Goal: Task Accomplishment & Management: Use online tool/utility

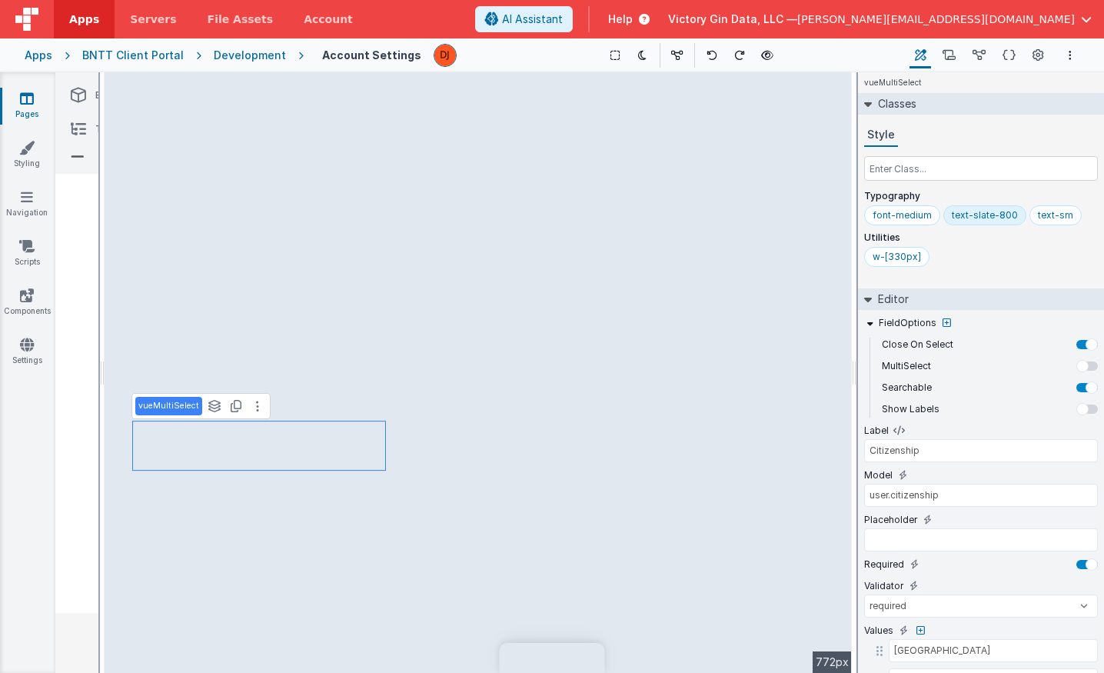
select select "required"
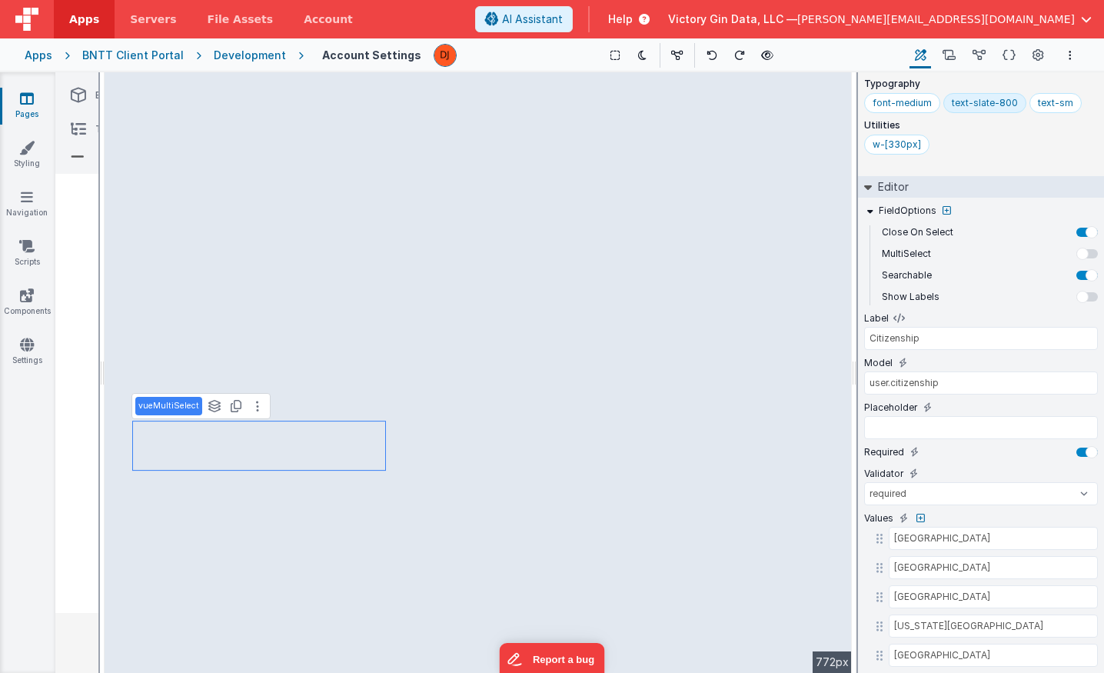
click at [1057, 55] on div at bounding box center [1066, 55] width 28 height 18
click at [1061, 55] on button "Options" at bounding box center [1070, 55] width 18 height 18
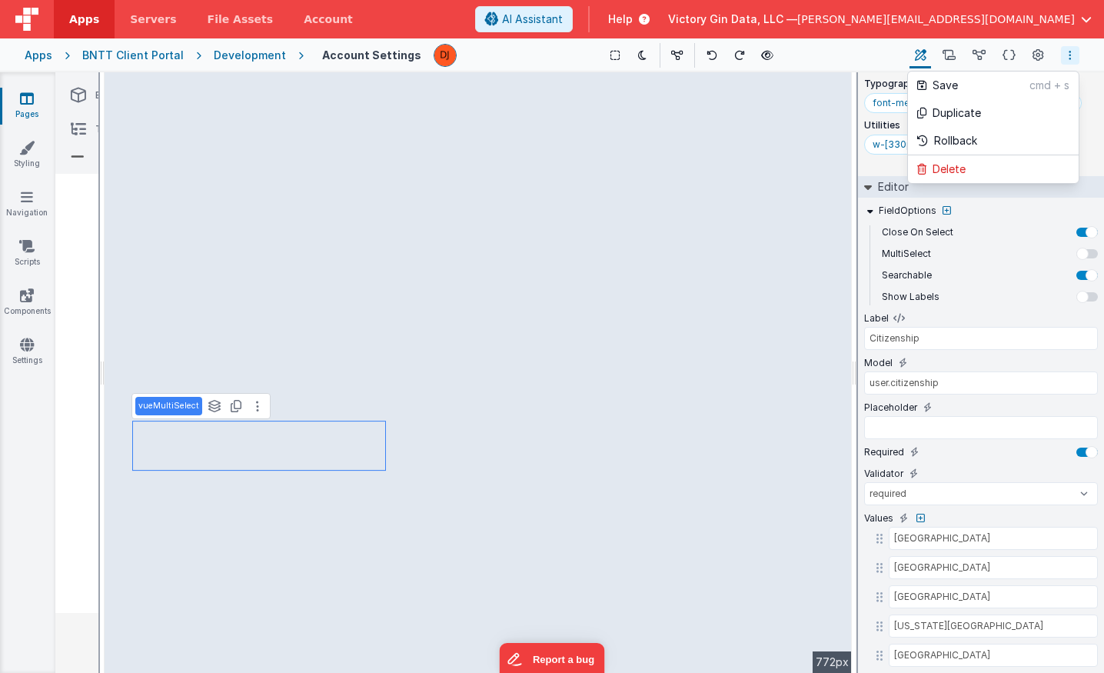
click at [782, 116] on button at bounding box center [552, 336] width 1104 height 673
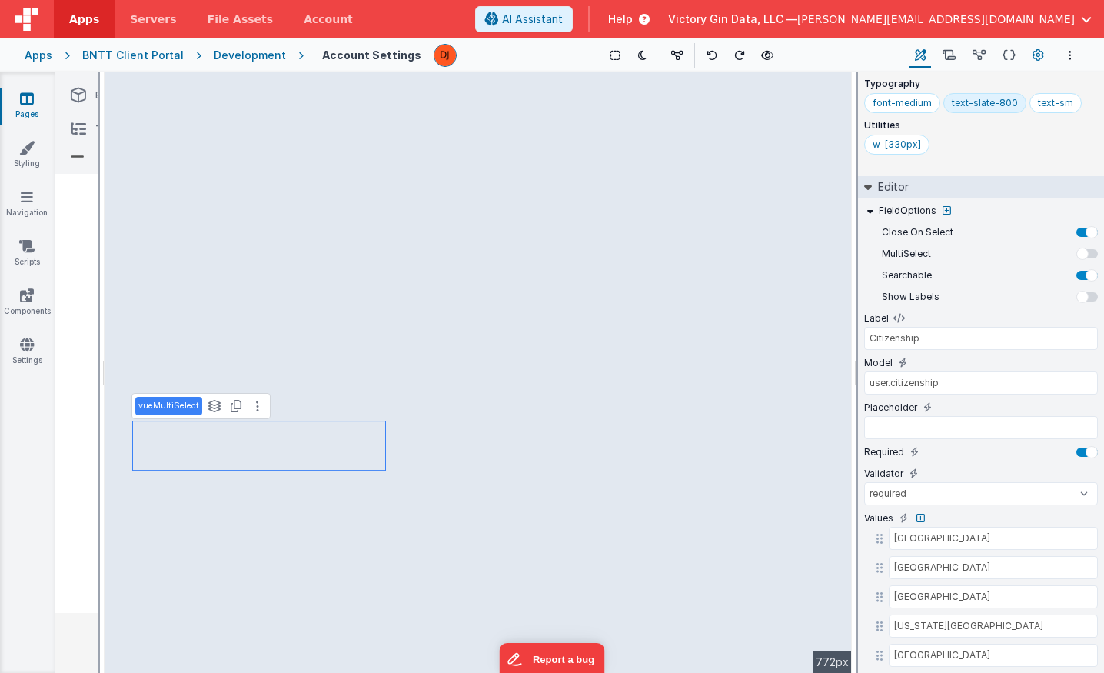
click at [1033, 53] on icon at bounding box center [1039, 56] width 12 height 16
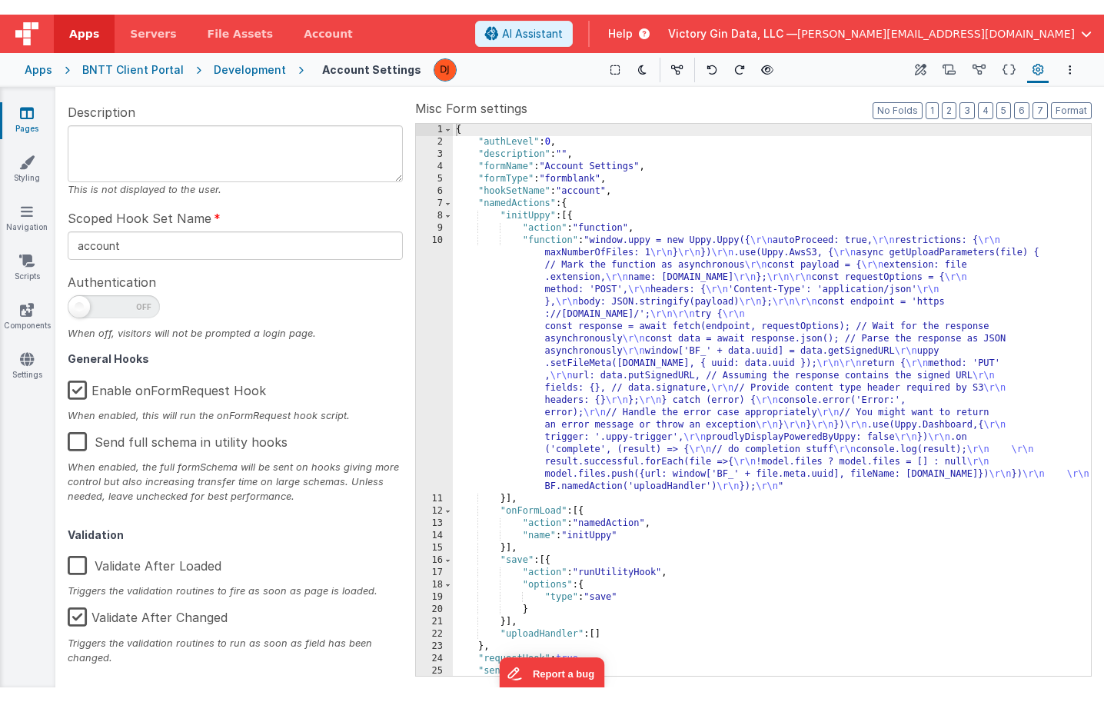
scroll to position [88, 0]
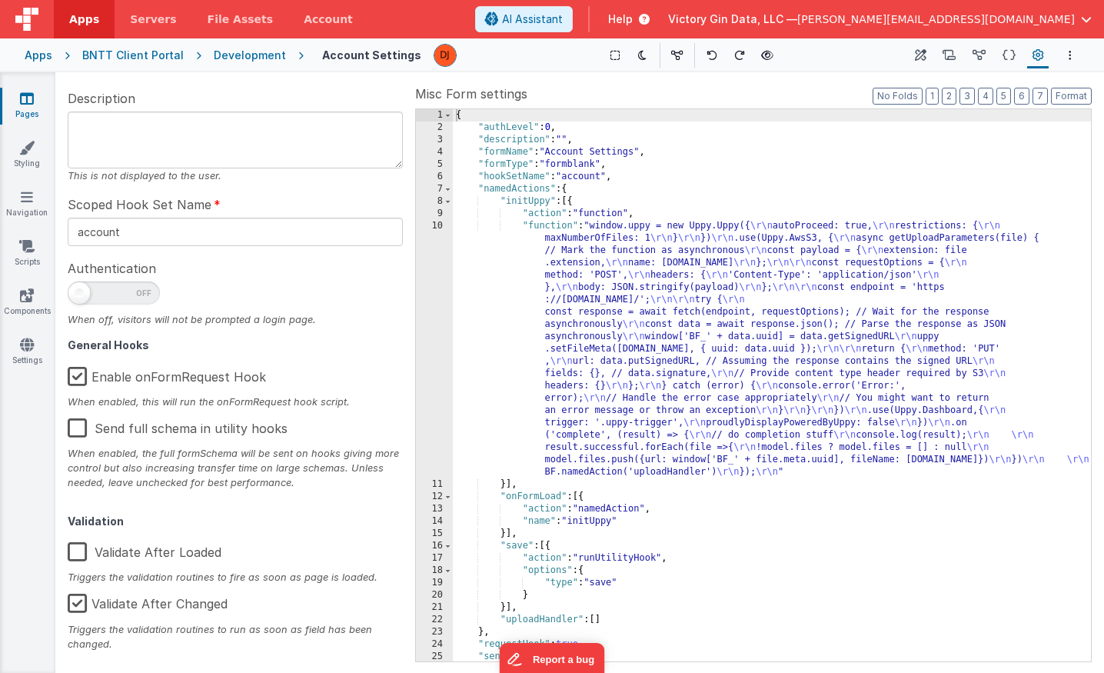
click at [135, 288] on span at bounding box center [114, 292] width 92 height 23
click at [80, 288] on input "checkbox" at bounding box center [74, 290] width 12 height 12
checkbox input "true"
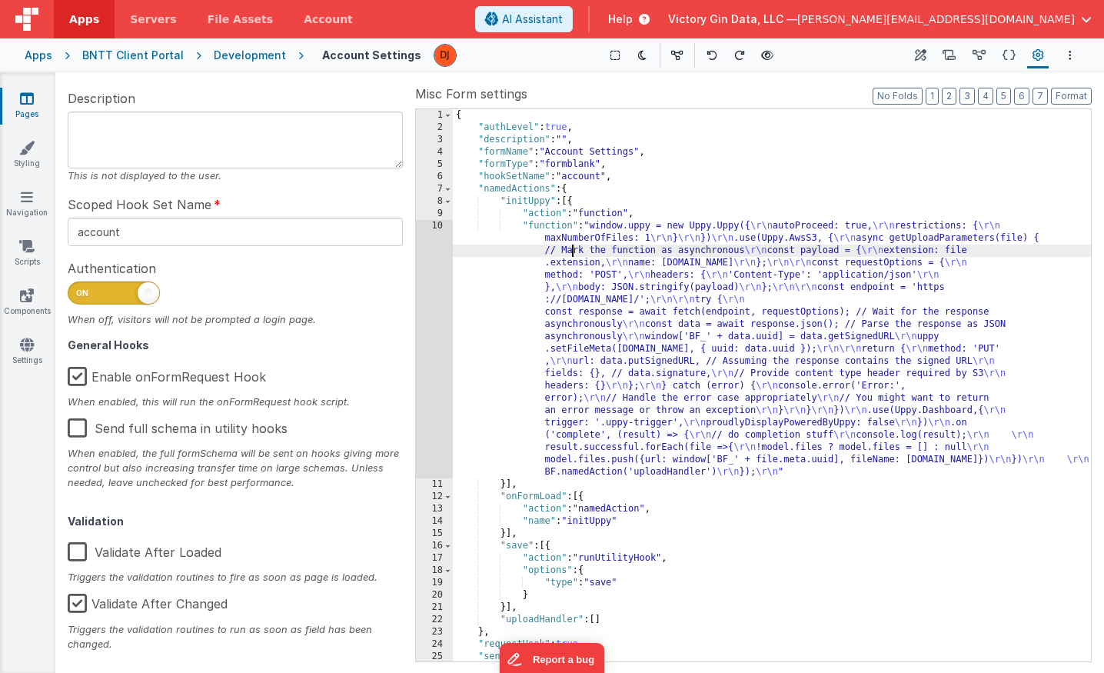
click at [571, 249] on div "{ "authLevel" : true , "description" : "" , "formName" : "Account Settings" , "…" at bounding box center [772, 397] width 638 height 577
click at [595, 294] on div "{ "authLevel" : true , "description" : "" , "formName" : "Account Settings" , "…" at bounding box center [772, 397] width 638 height 577
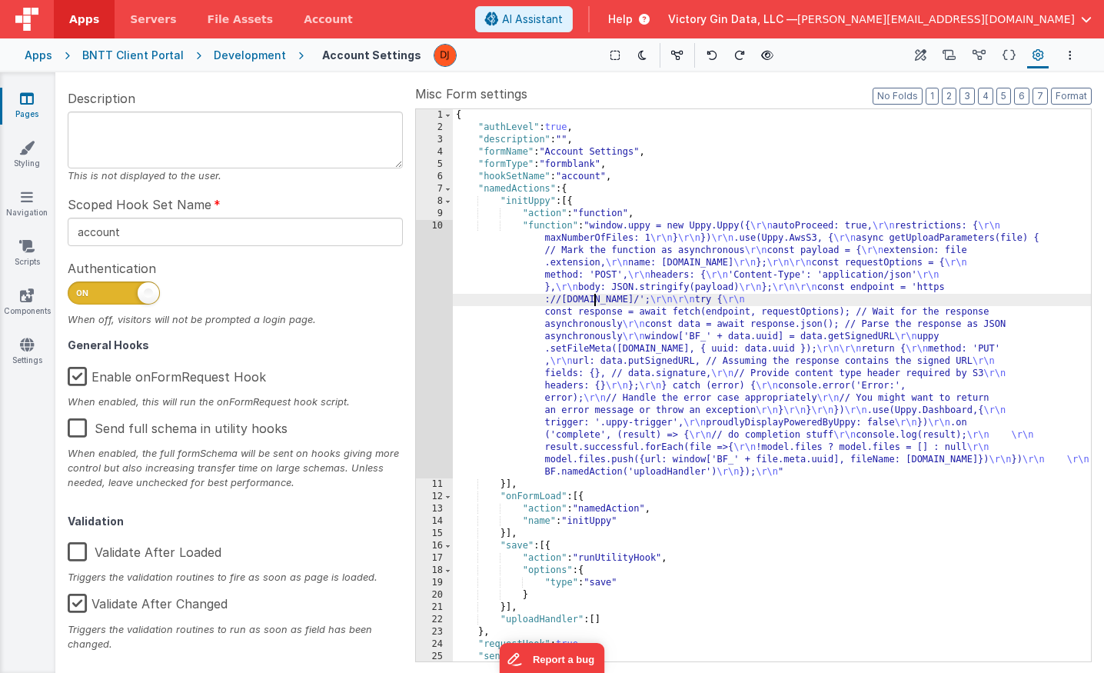
click at [28, 105] on link "Pages" at bounding box center [26, 106] width 55 height 31
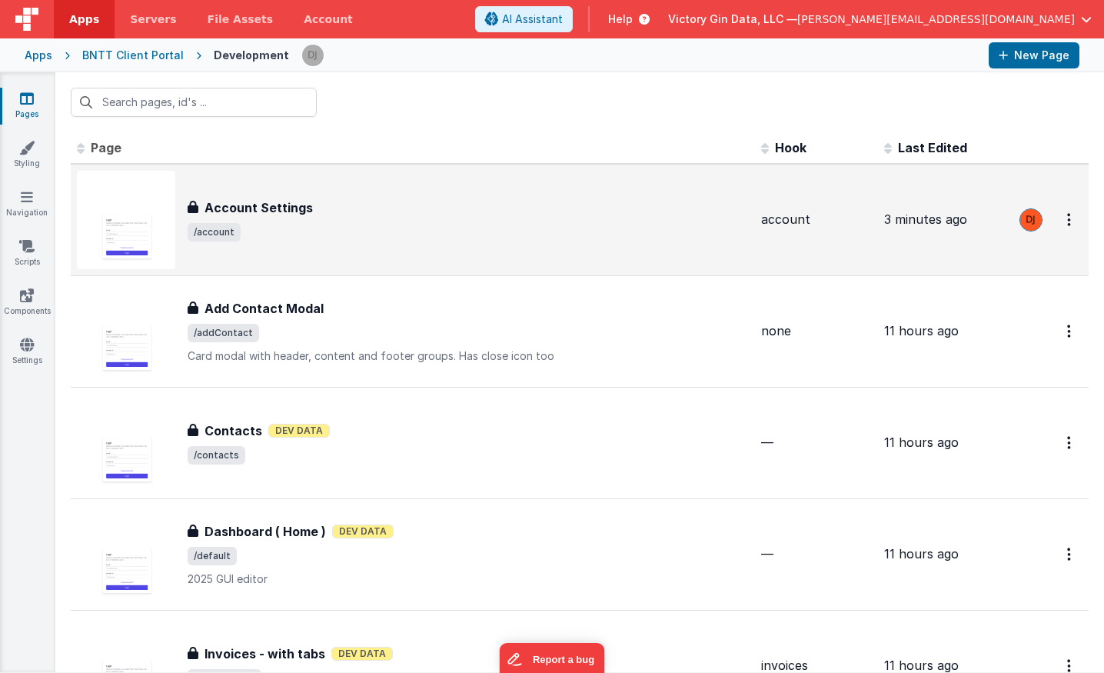
click at [402, 190] on div "Account Settings Account Settings /account" at bounding box center [413, 220] width 672 height 98
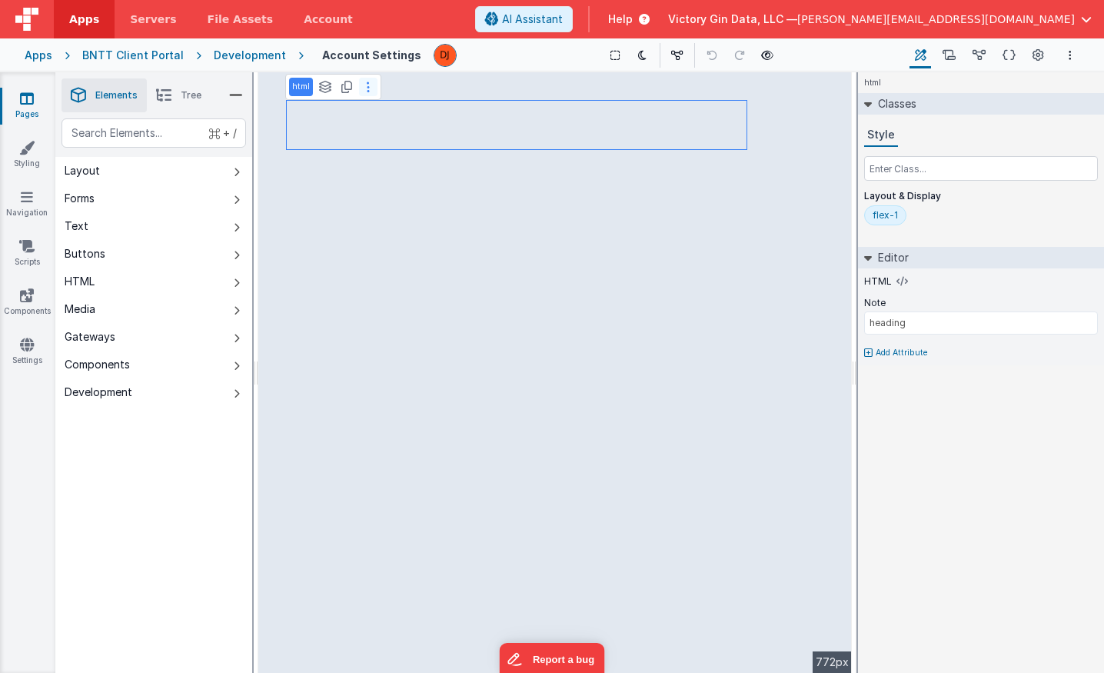
click at [364, 86] on button at bounding box center [368, 87] width 18 height 18
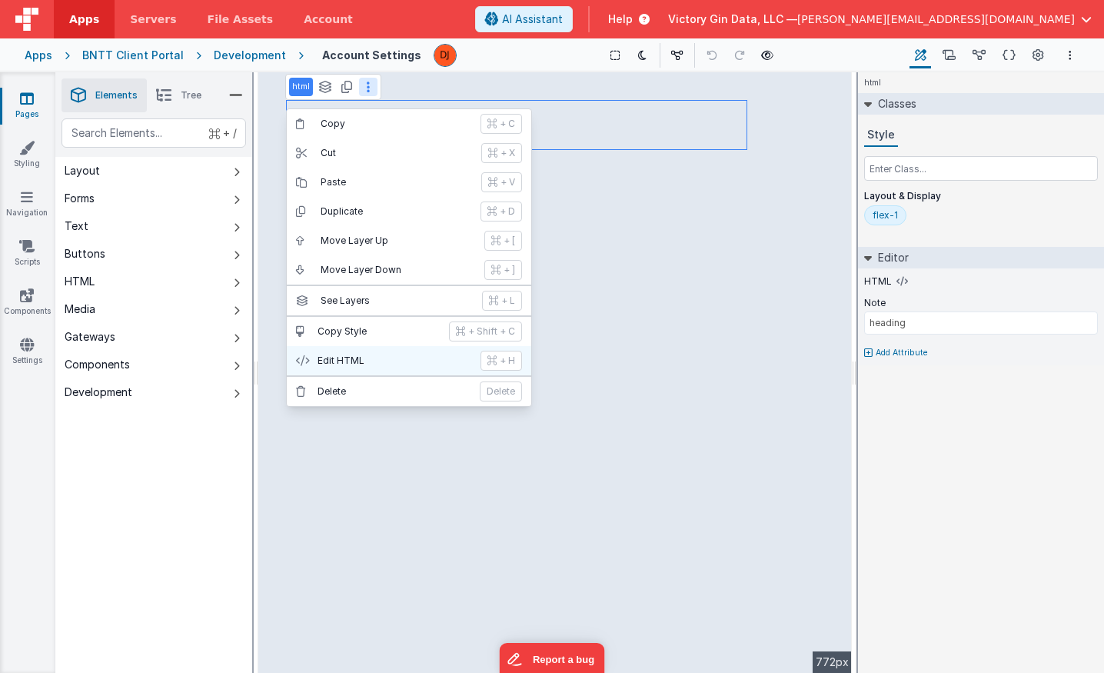
click at [371, 359] on p "Edit HTML" at bounding box center [395, 360] width 154 height 12
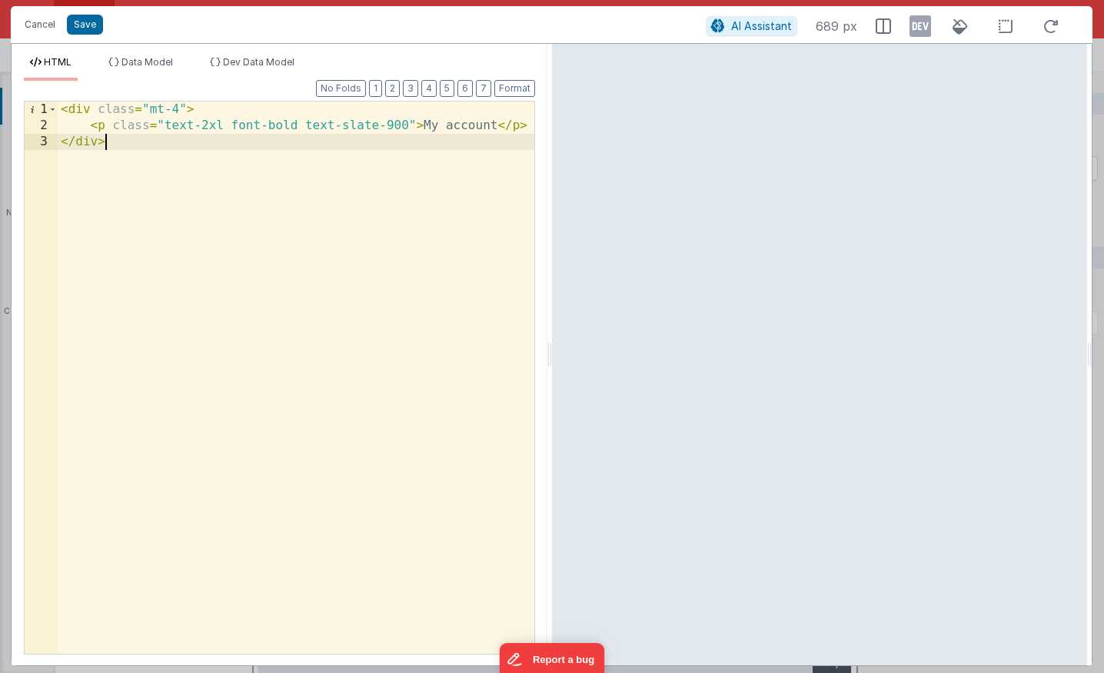
click at [247, 140] on div "< div class = "mt-4" > < p class = "text-2xl font-bold text-slate-900" > My acc…" at bounding box center [296, 393] width 477 height 584
click at [451, 124] on div "< div class = "mt-4" > < p class = "text-2xl font-bold text-slate-900" > My acc…" at bounding box center [296, 393] width 477 height 584
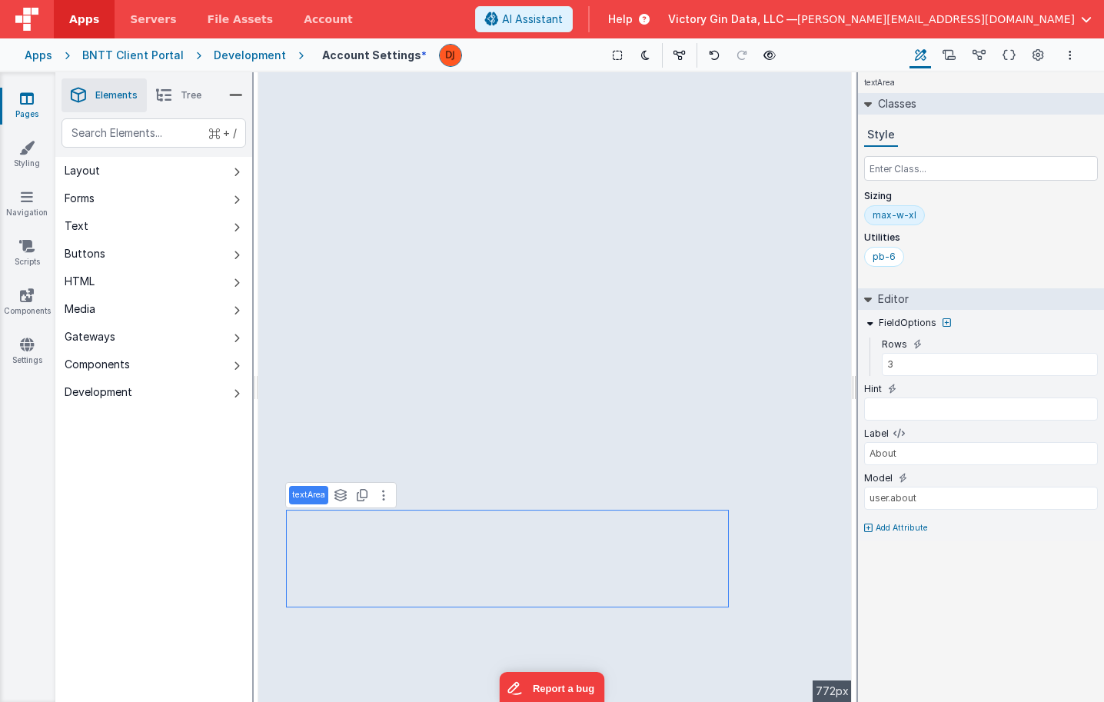
type input "US"
type input "City"
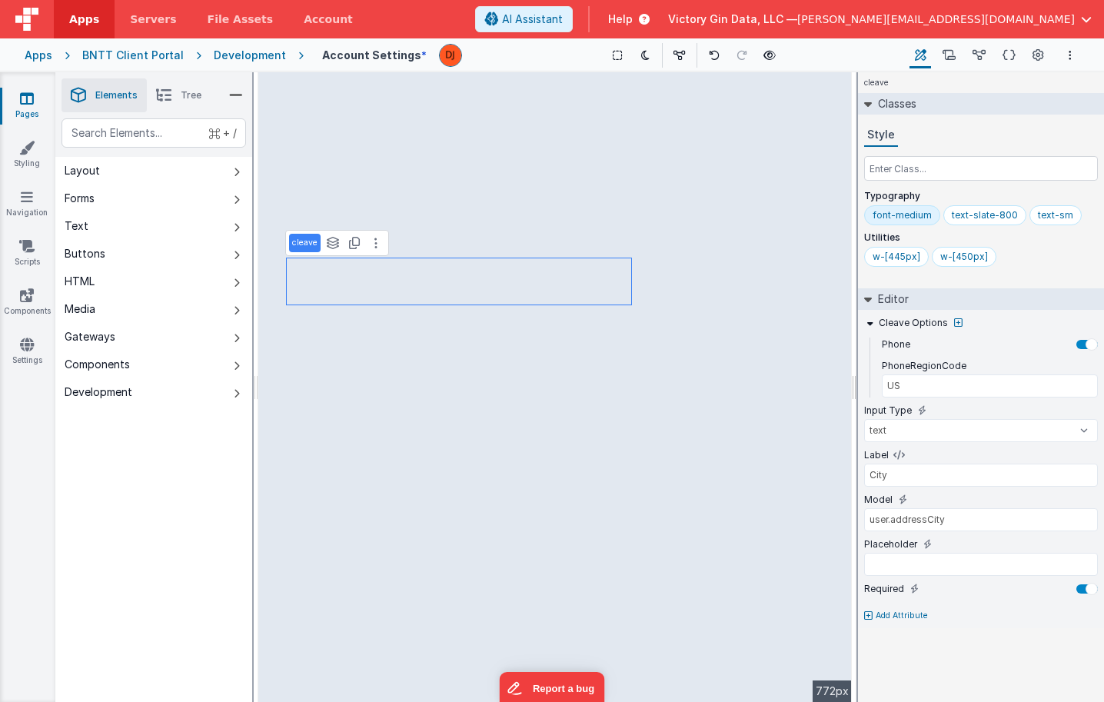
type input "user.about"
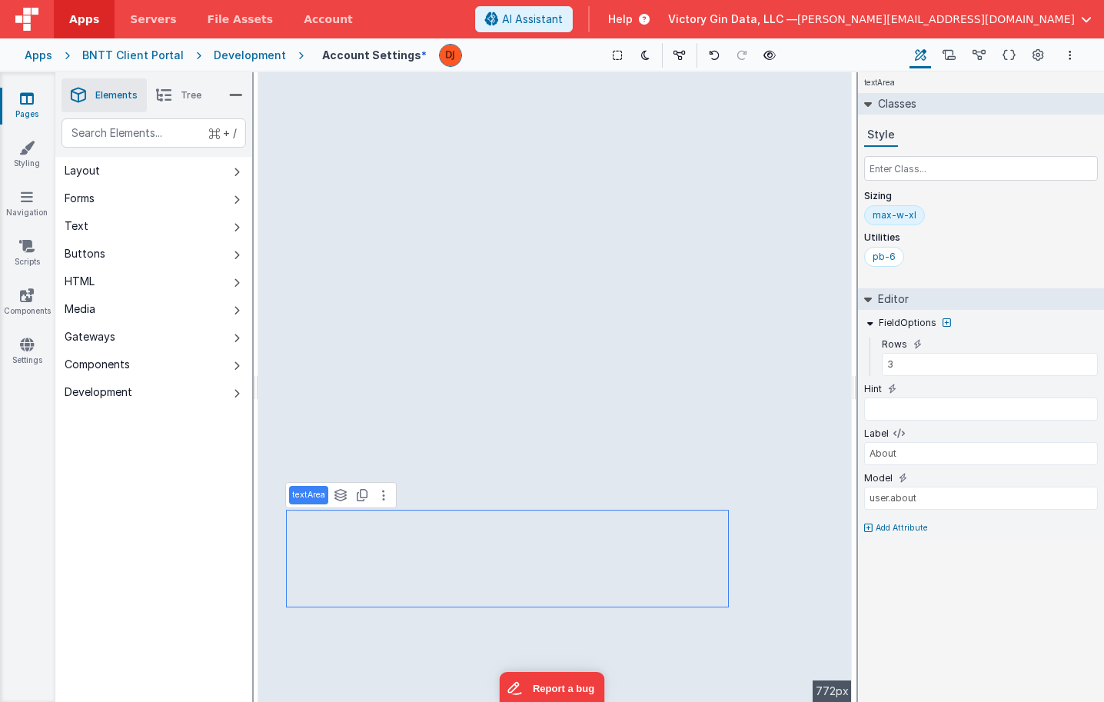
click at [943, 182] on div "Style Sizing max-w-xl Utilities pb-6" at bounding box center [981, 198] width 234 height 149
click at [930, 174] on input "text" at bounding box center [981, 168] width 234 height 25
type input "font-mediu"
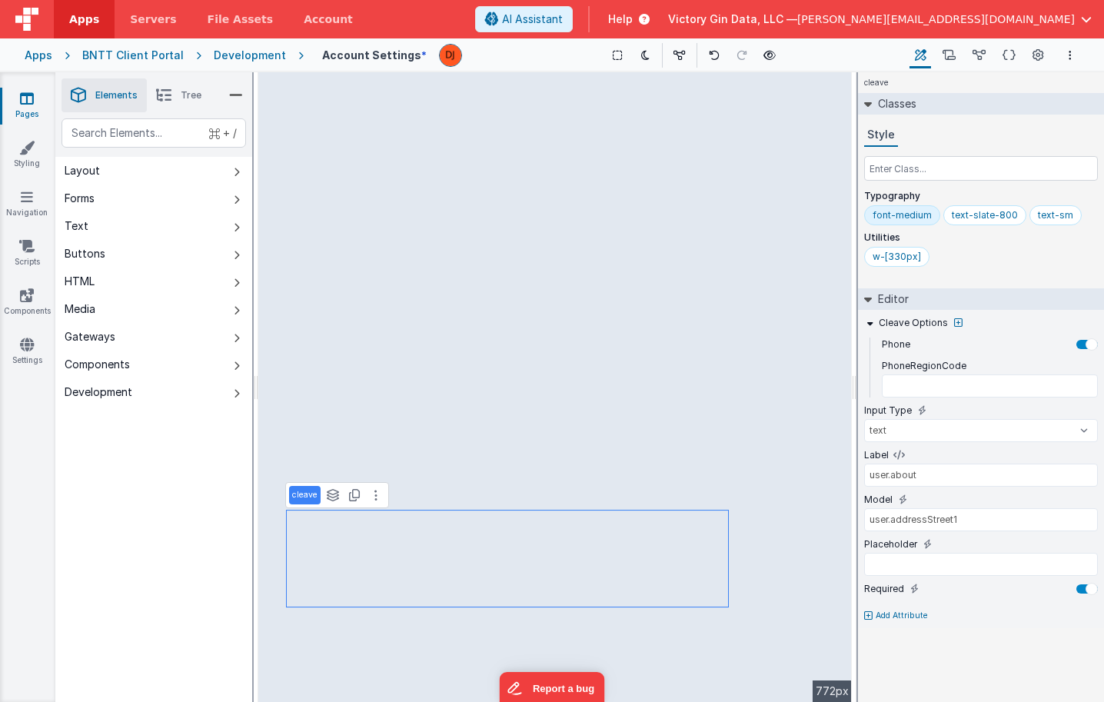
type input "US"
type input "Address"
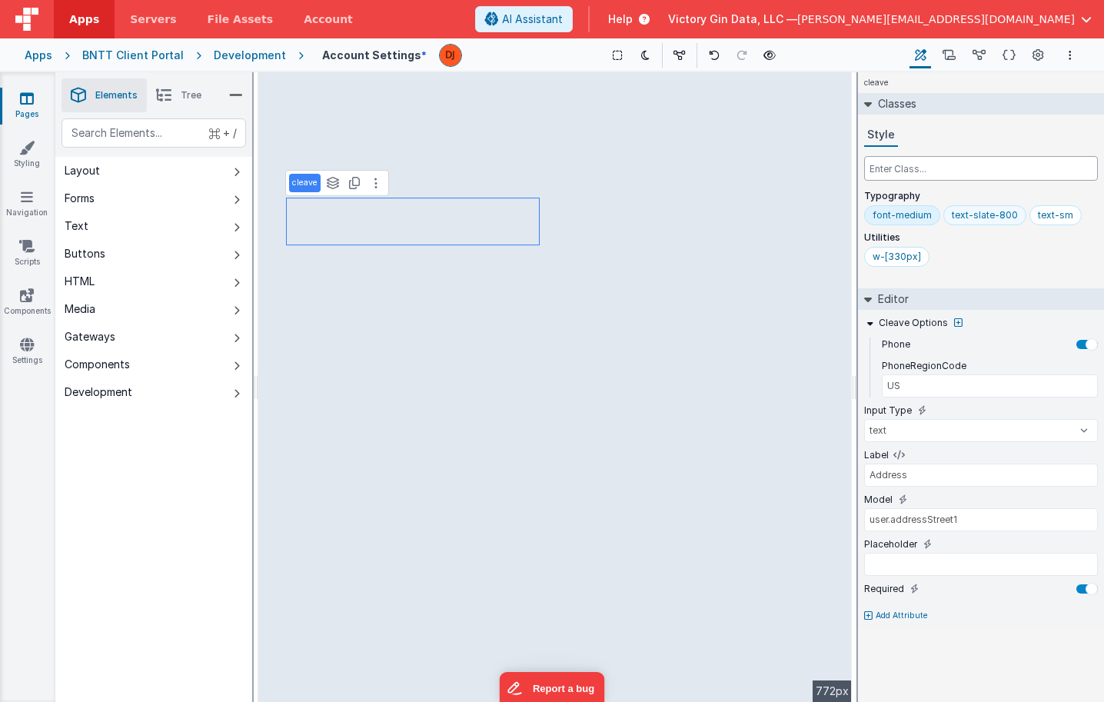
click at [986, 220] on div "text-slate-800" at bounding box center [985, 215] width 66 height 12
click at [986, 220] on input "text-slate-800" at bounding box center [983, 216] width 62 height 17
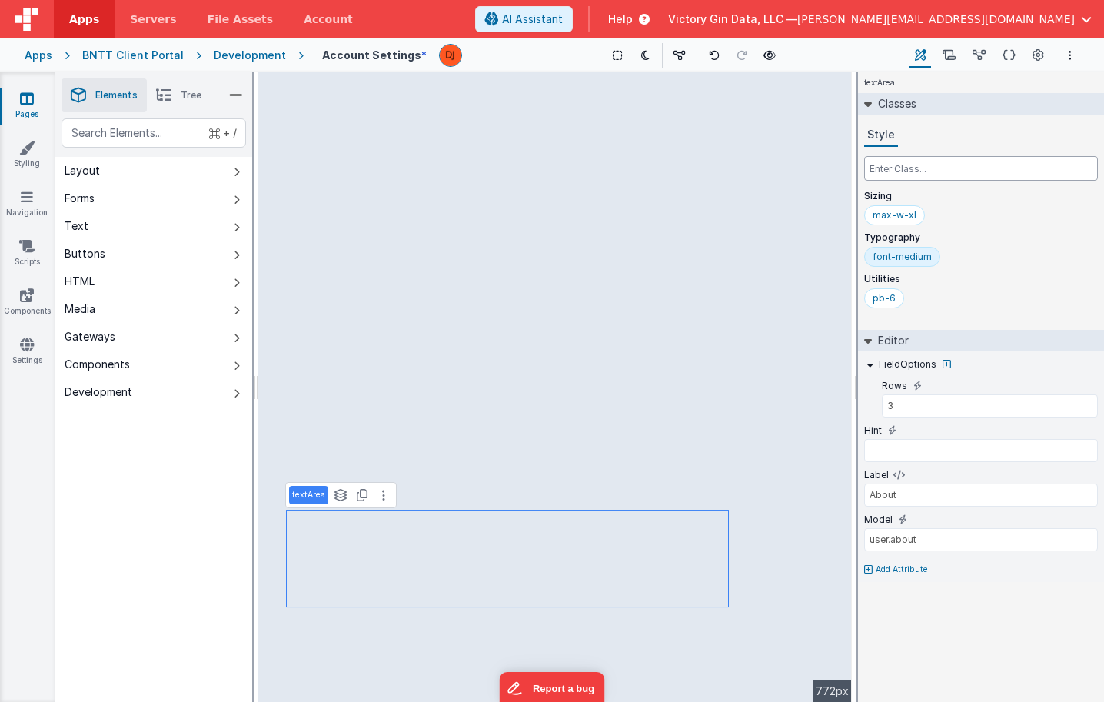
click at [935, 172] on input "text" at bounding box center [981, 168] width 234 height 25
click at [922, 175] on input "text" at bounding box center [981, 168] width 234 height 25
paste input "text-slate-800"
type input "text-slate-800"
type input "y"
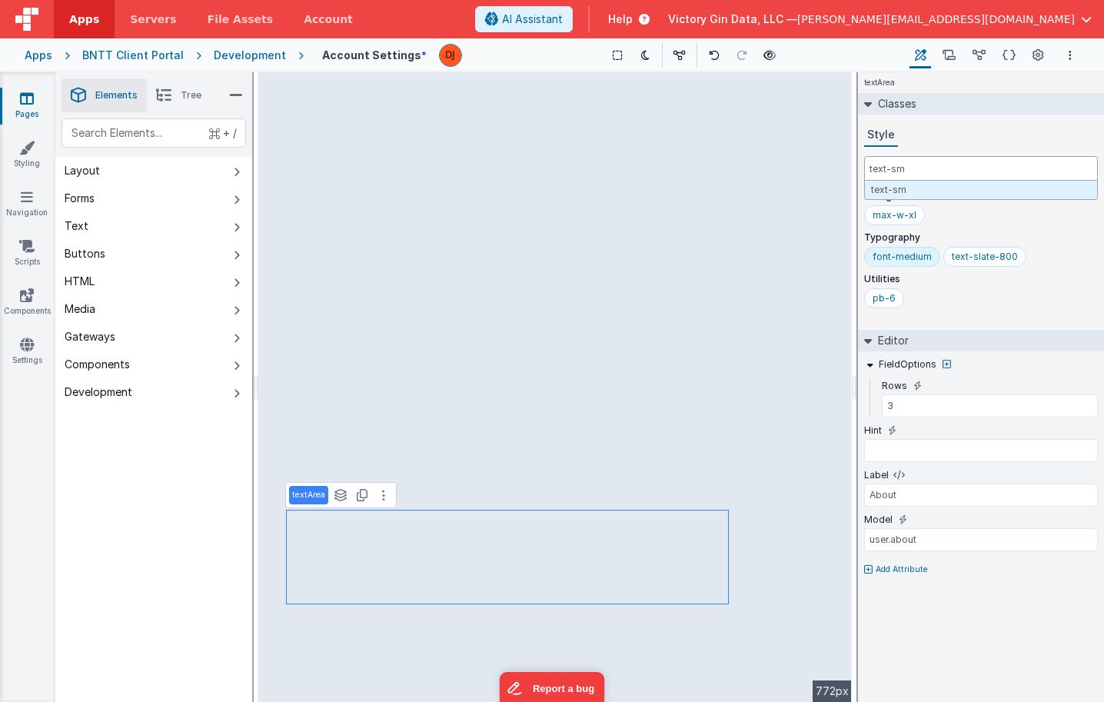
type input "text-sm"
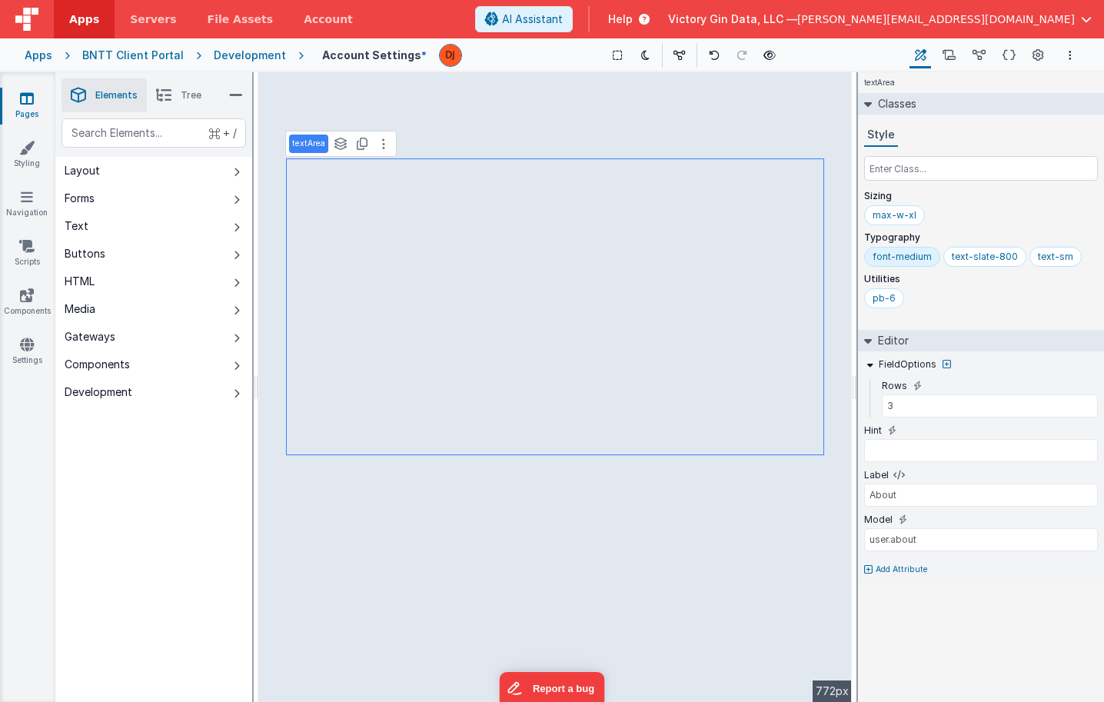
type input "div"
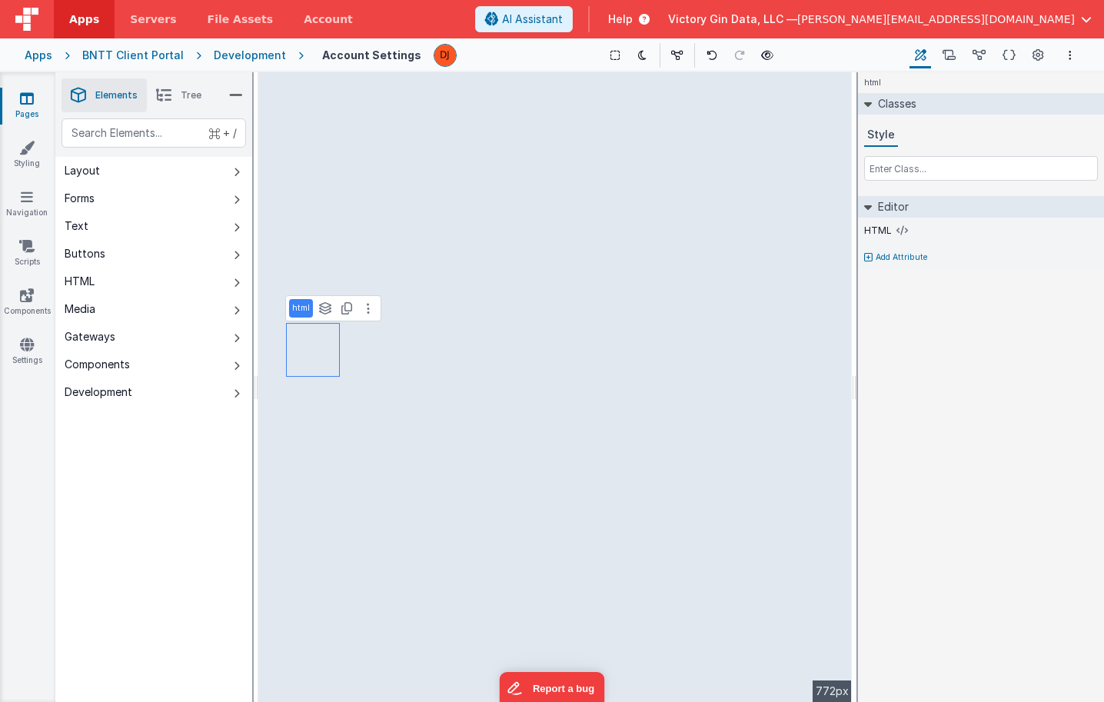
click at [873, 251] on button "Add Attribute" at bounding box center [981, 257] width 234 height 12
click at [922, 272] on div at bounding box center [552, 351] width 1104 height 702
click at [910, 245] on div "HTML Add Attribute" at bounding box center [981, 244] width 246 height 52
click at [910, 246] on div "HTML Add Attribute" at bounding box center [981, 244] width 246 height 52
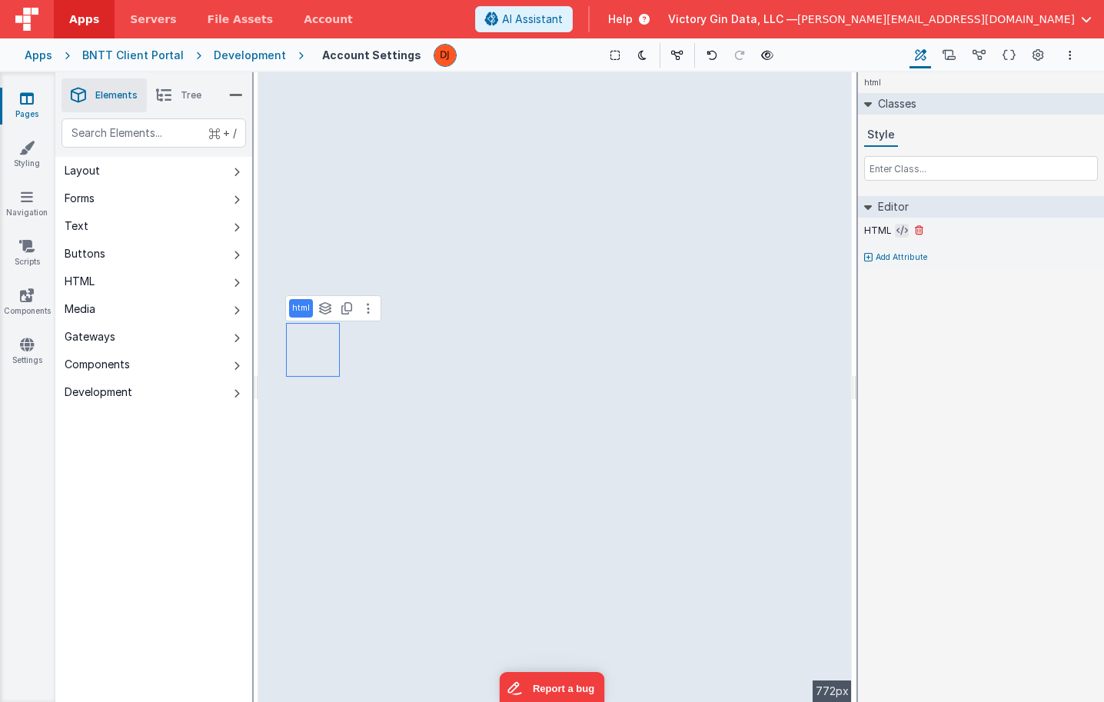
click at [896, 230] on icon at bounding box center [902, 230] width 12 height 12
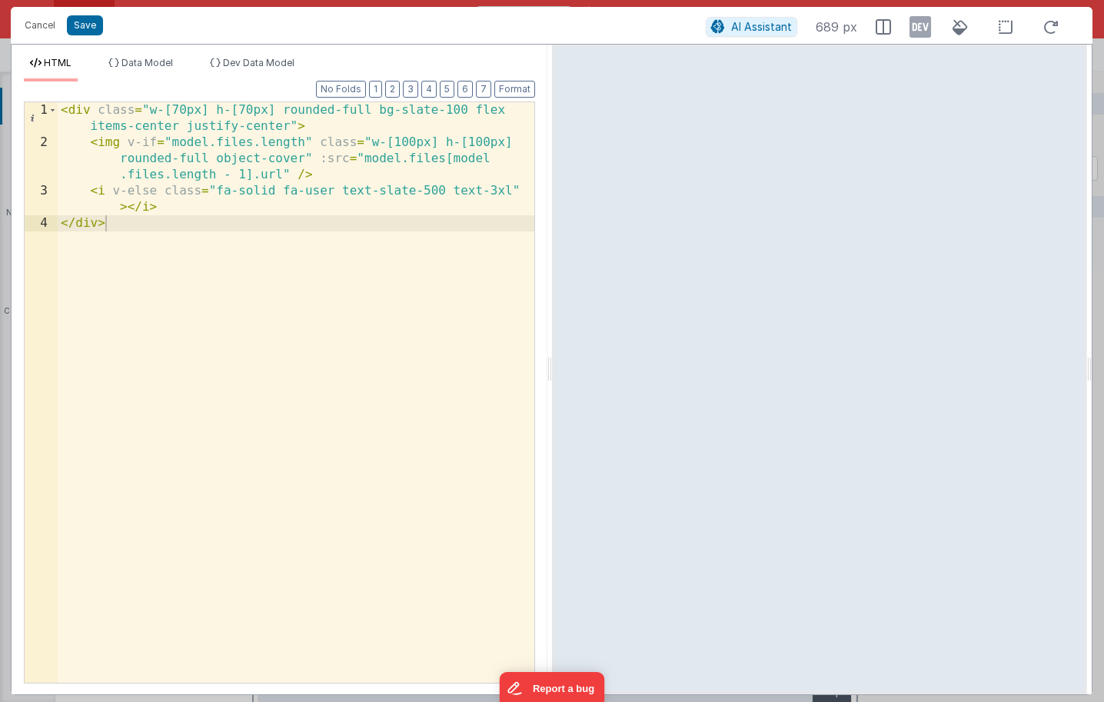
click at [240, 220] on div "< div class = "w-[70px] h-[70px] rounded-full bg-slate-100 flex items-center ju…" at bounding box center [296, 416] width 477 height 629
click at [234, 194] on div "< div class = "w-[70px] h-[70px] rounded-full bg-slate-100 flex items-center ju…" at bounding box center [296, 416] width 477 height 629
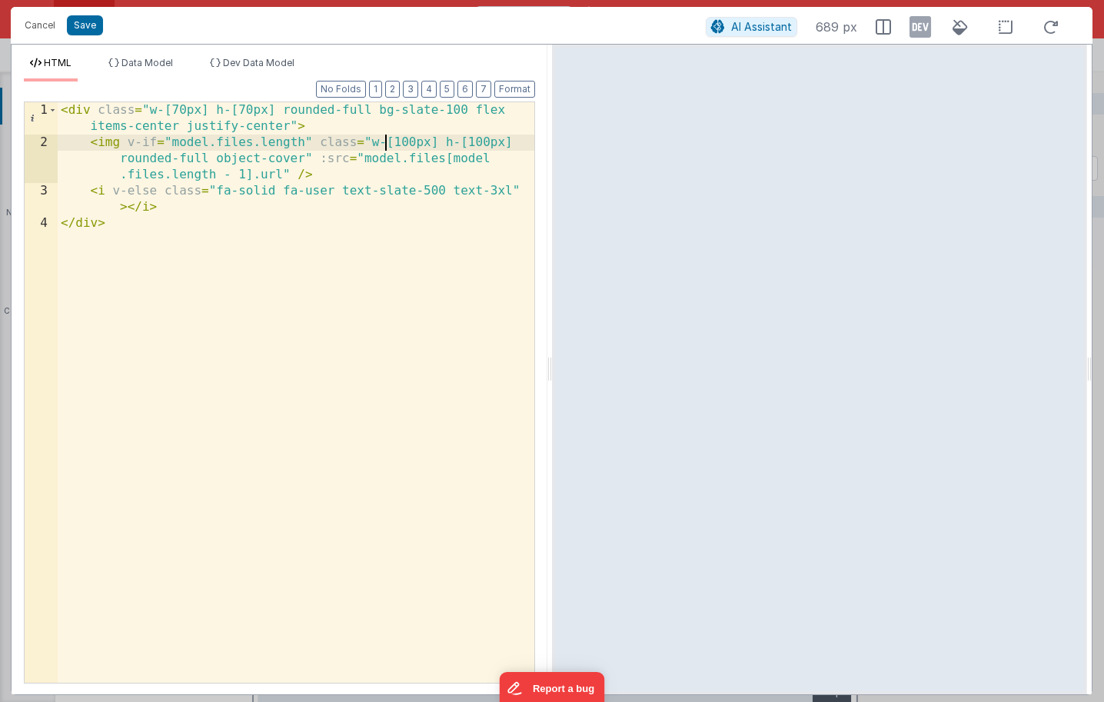
click at [384, 146] on div "< div class = "w-[70px] h-[70px] rounded-full bg-slate-100 flex items-center ju…" at bounding box center [296, 416] width 477 height 629
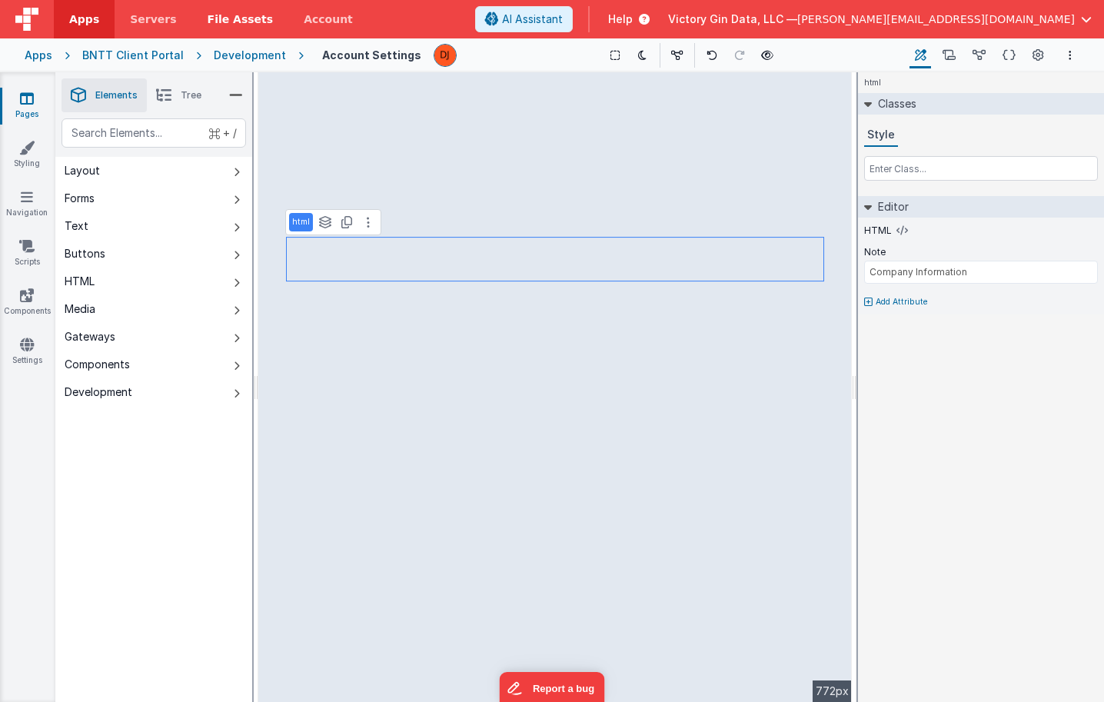
click at [227, 24] on span "File Assets" at bounding box center [241, 19] width 66 height 15
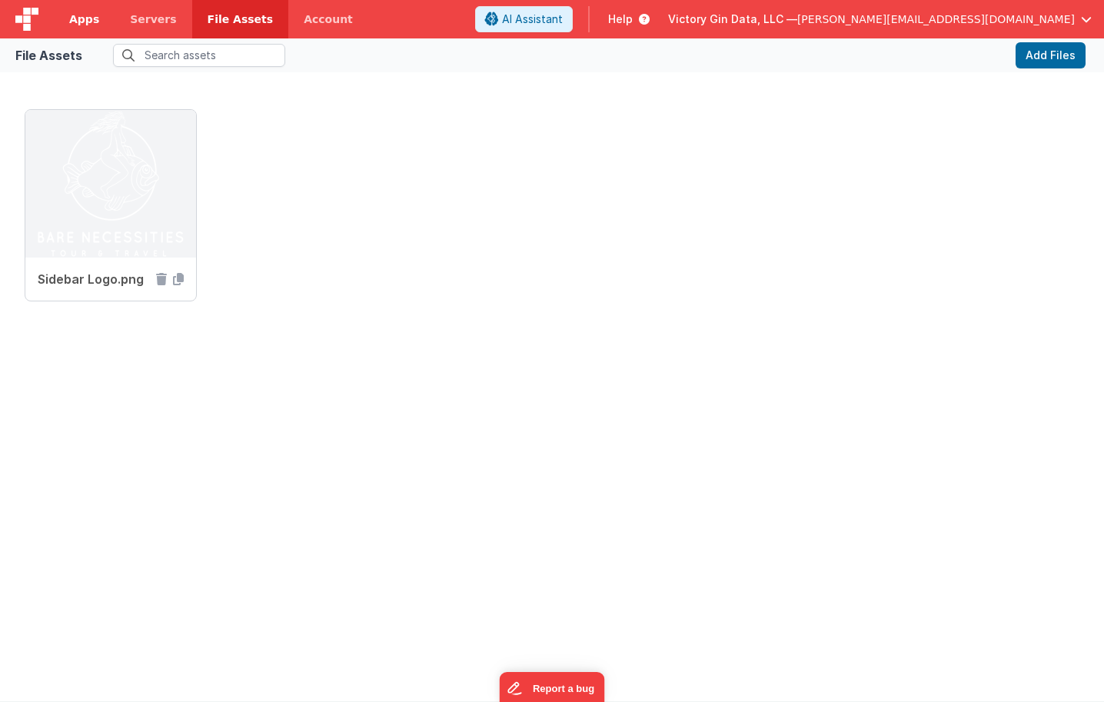
click at [101, 14] on link "Apps" at bounding box center [84, 19] width 61 height 38
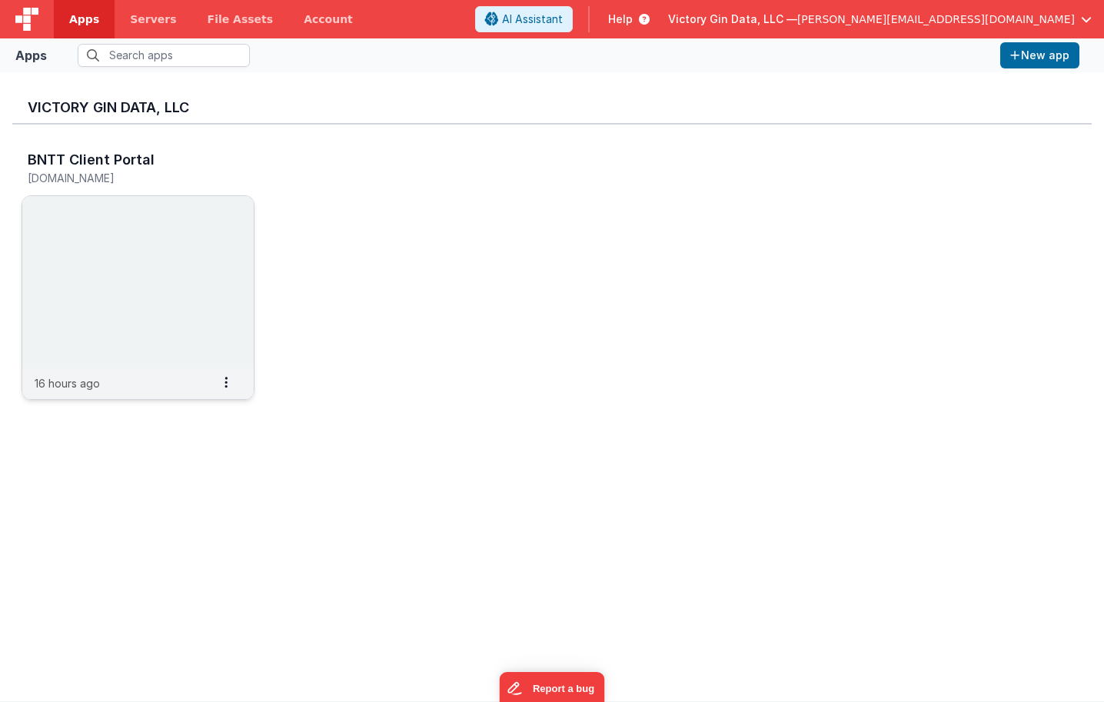
click at [175, 208] on img at bounding box center [137, 282] width 231 height 172
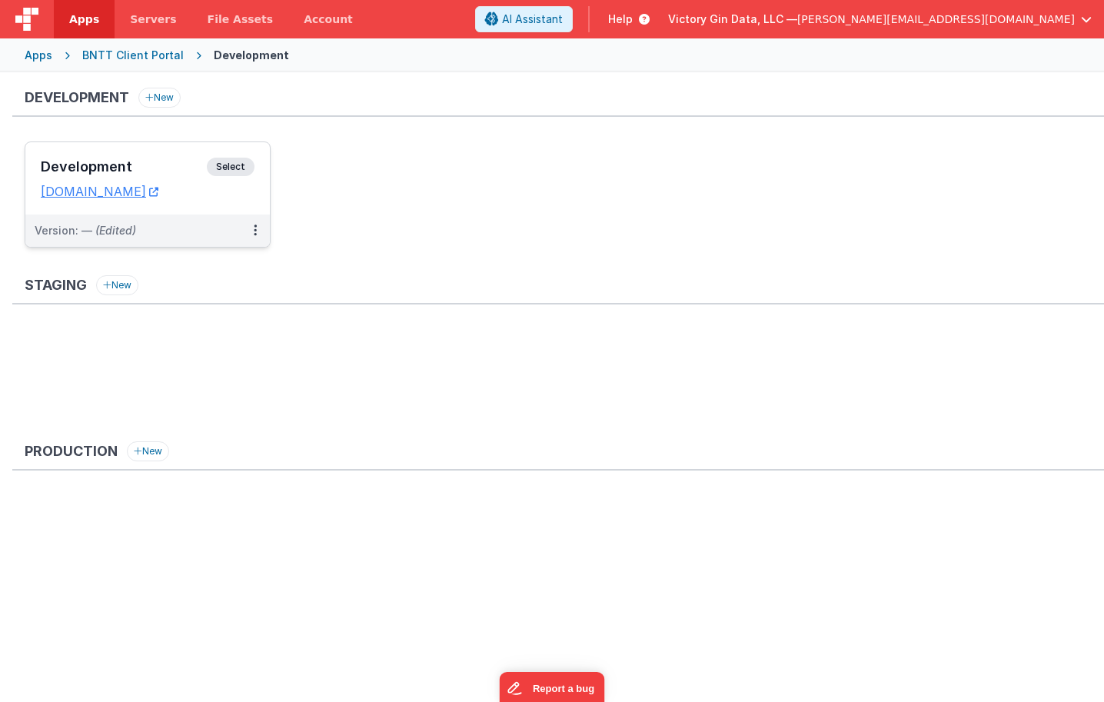
click at [158, 152] on div "Development Select URLs [DOMAIN_NAME]" at bounding box center [147, 178] width 244 height 72
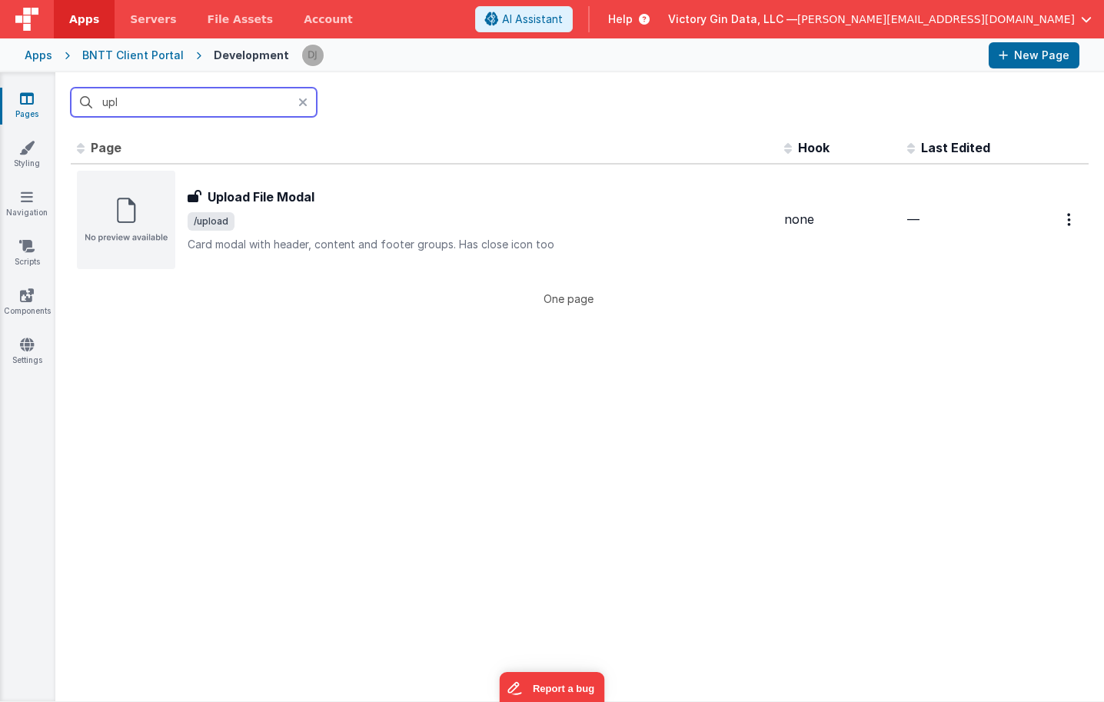
type input "ppl"
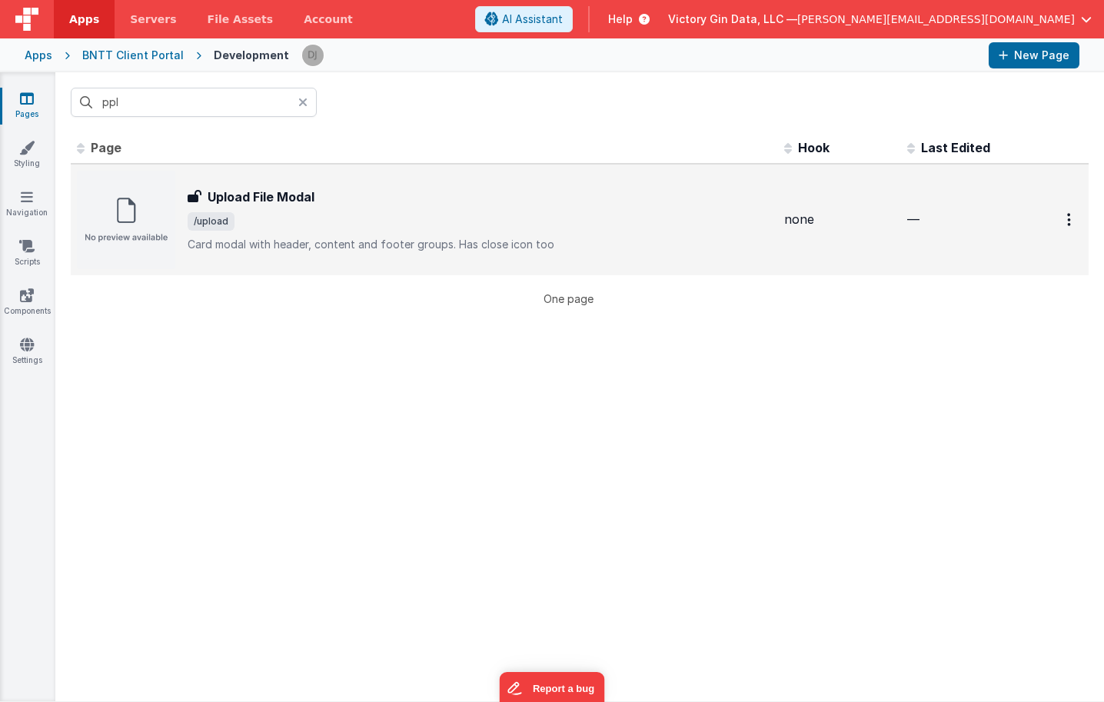
drag, startPoint x: 222, startPoint y: 128, endPoint x: 325, endPoint y: 199, distance: 125.0
click at [325, 199] on div "Upload File Modal" at bounding box center [480, 197] width 584 height 18
